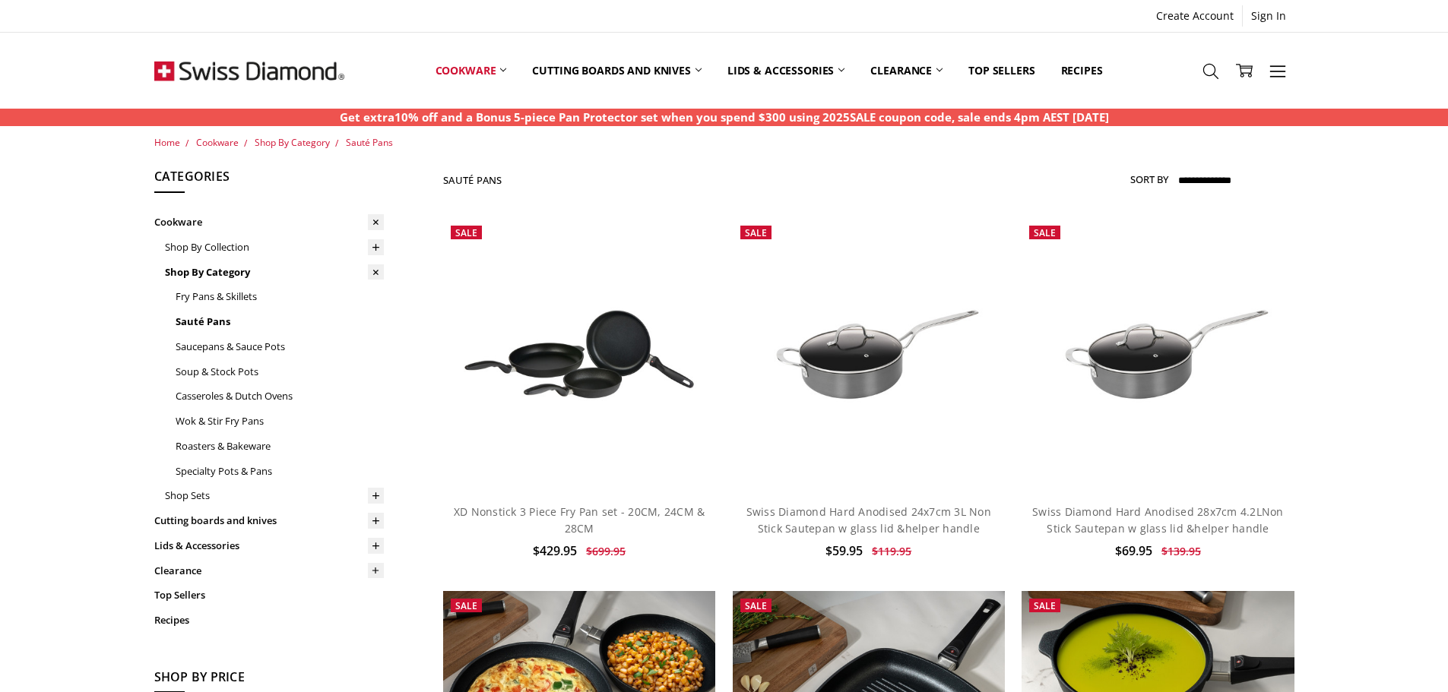
scroll to position [1694, 0]
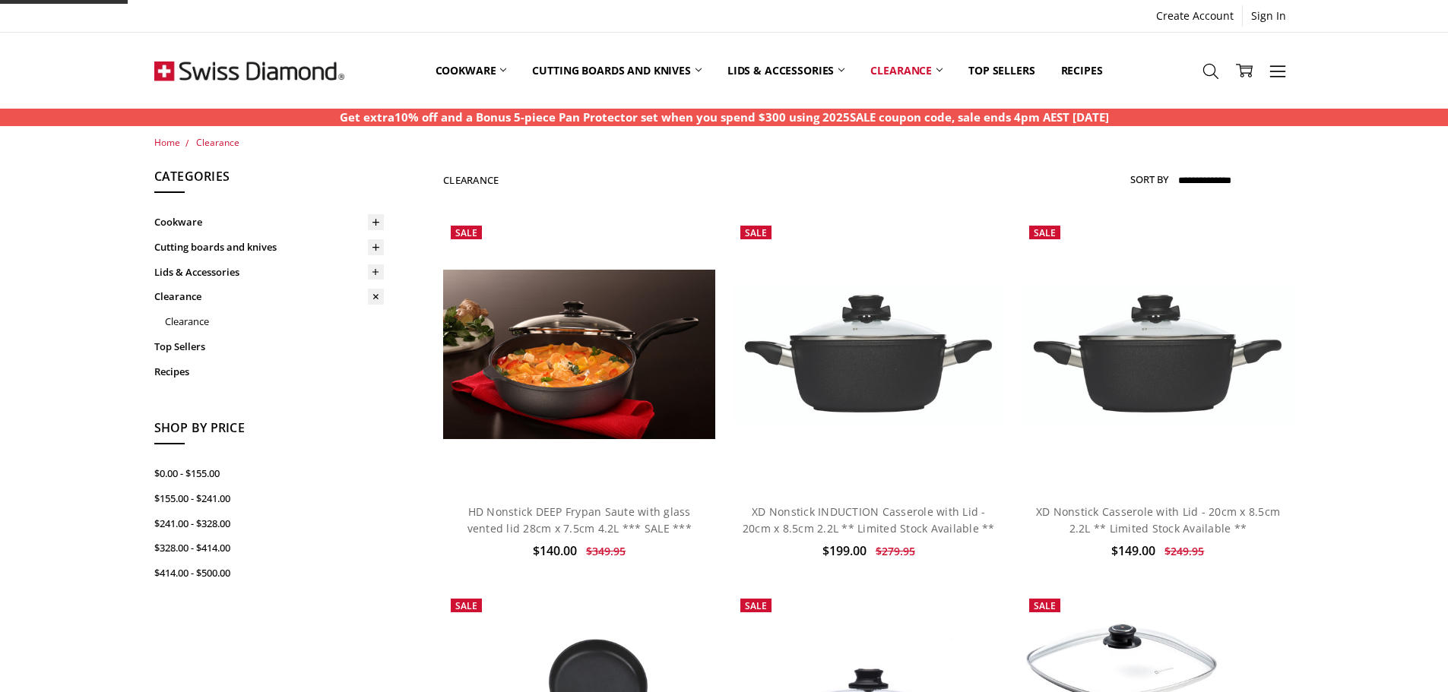
scroll to position [76, 0]
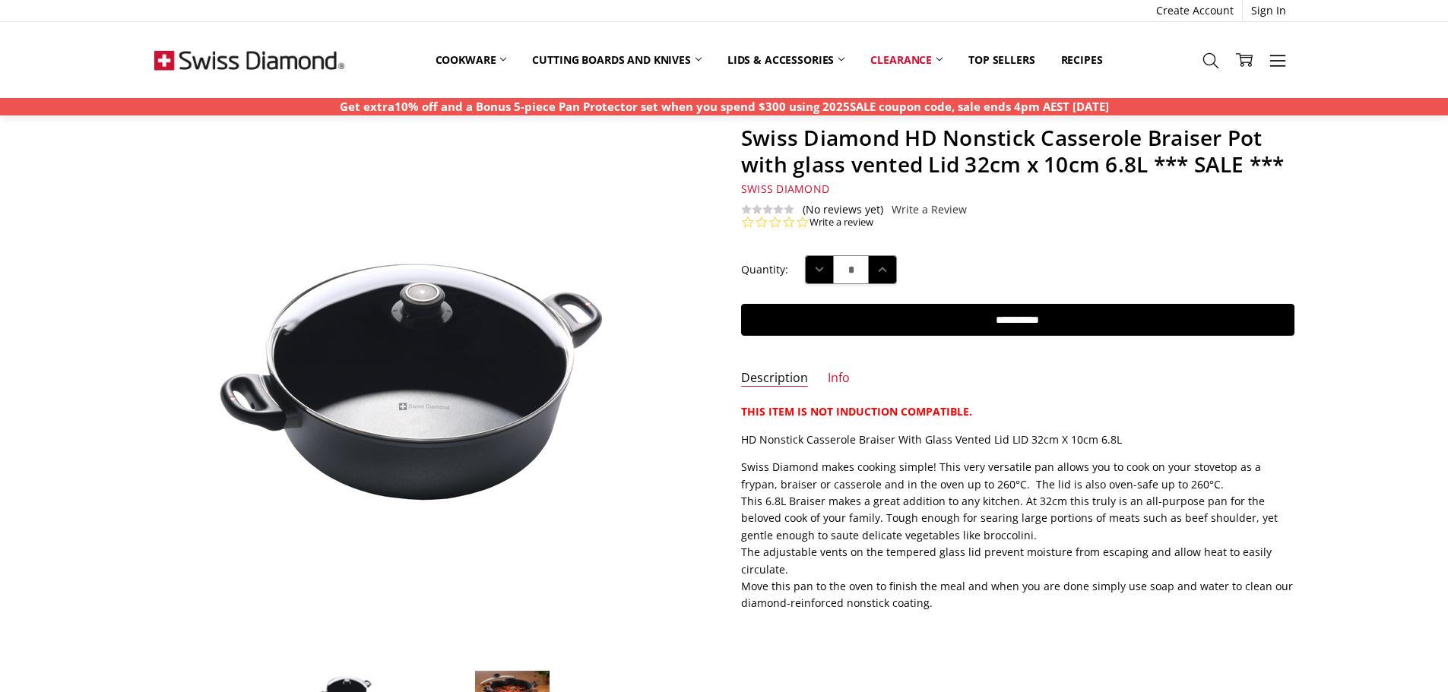
scroll to position [152, 0]
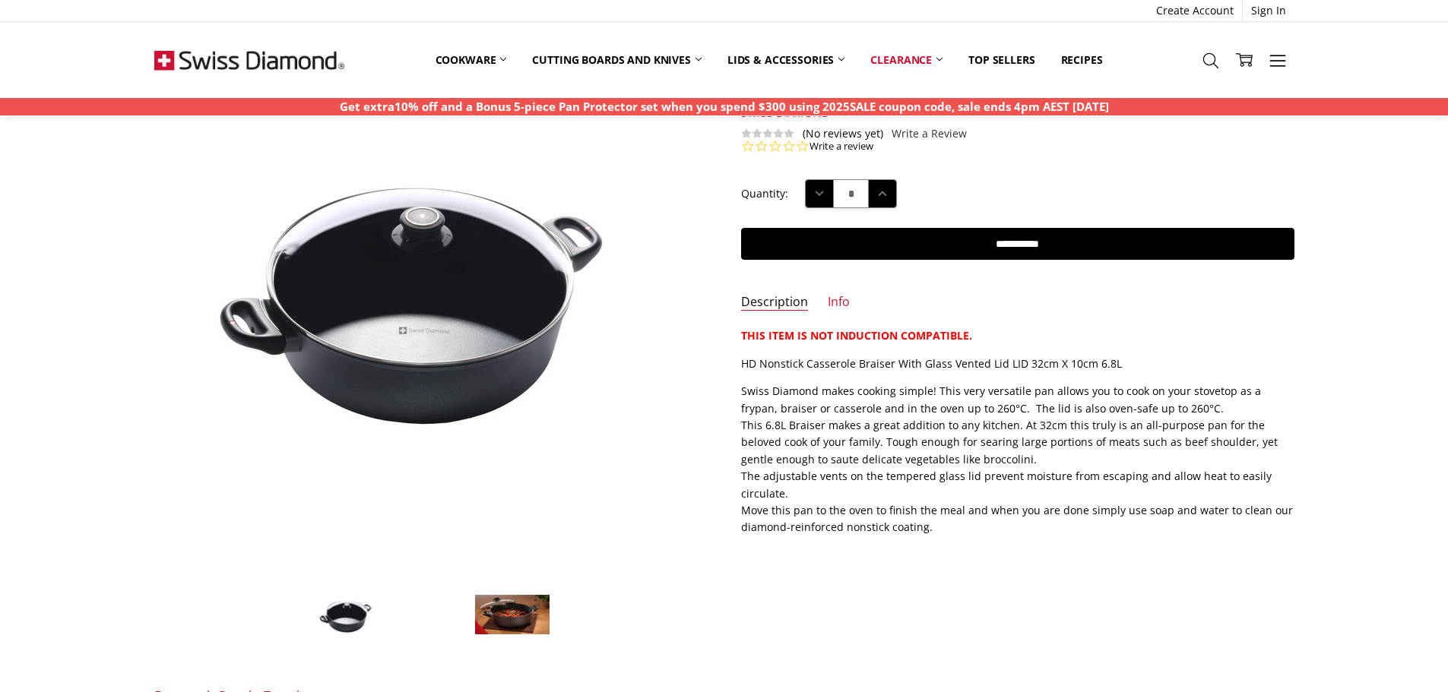
click at [540, 608] on img at bounding box center [512, 615] width 76 height 42
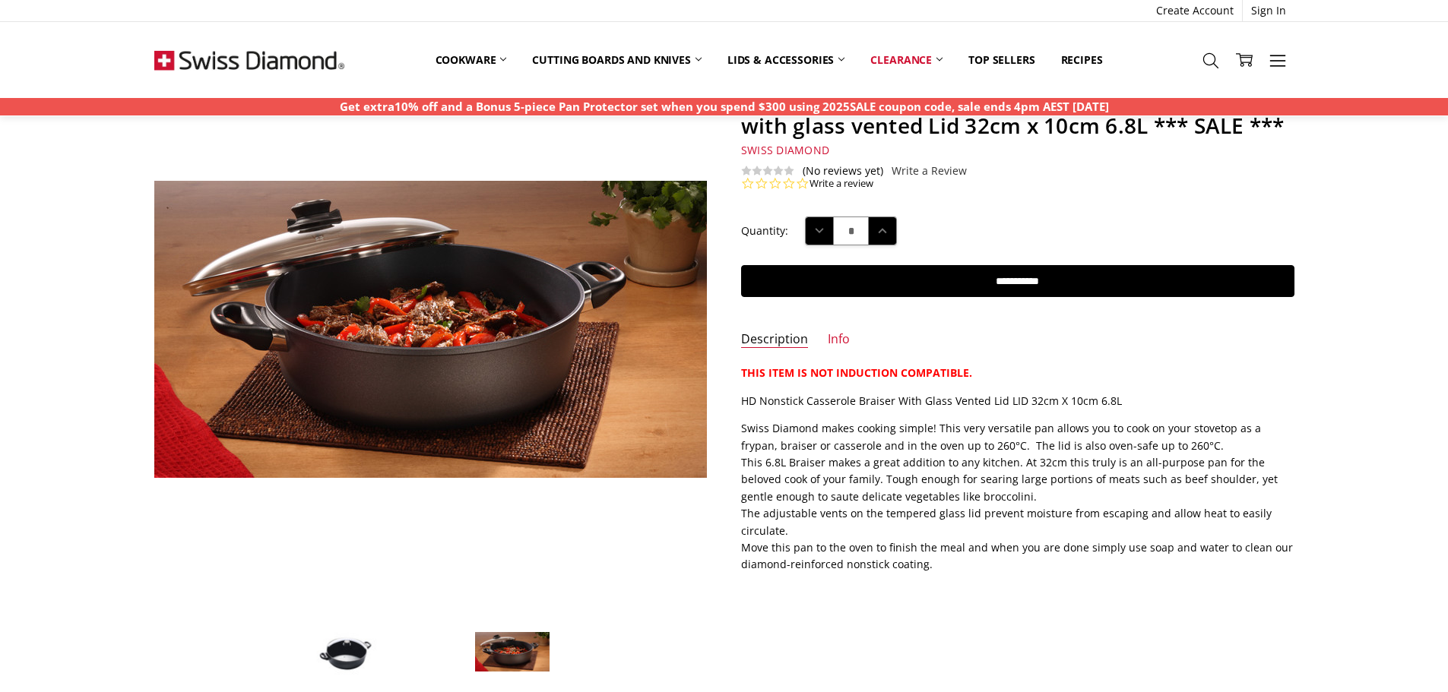
scroll to position [0, 0]
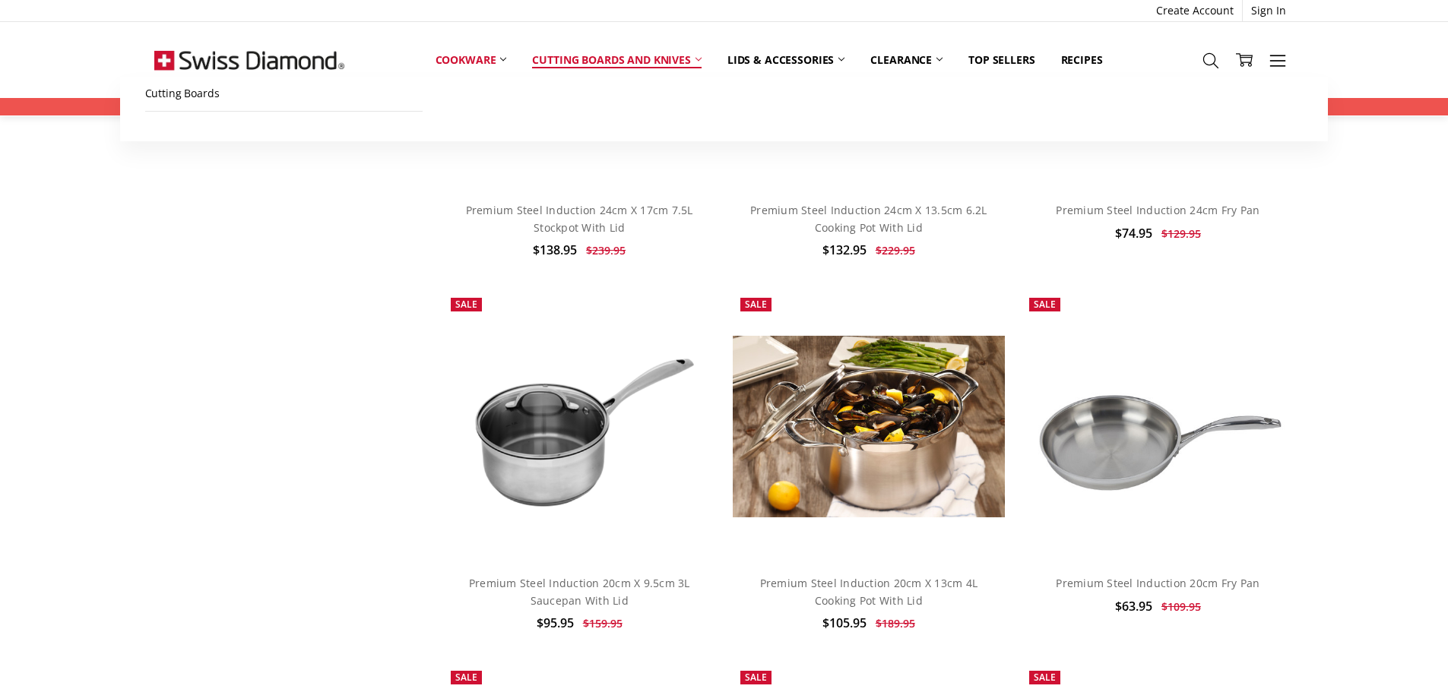
scroll to position [1976, 0]
